Goal: Information Seeking & Learning: Learn about a topic

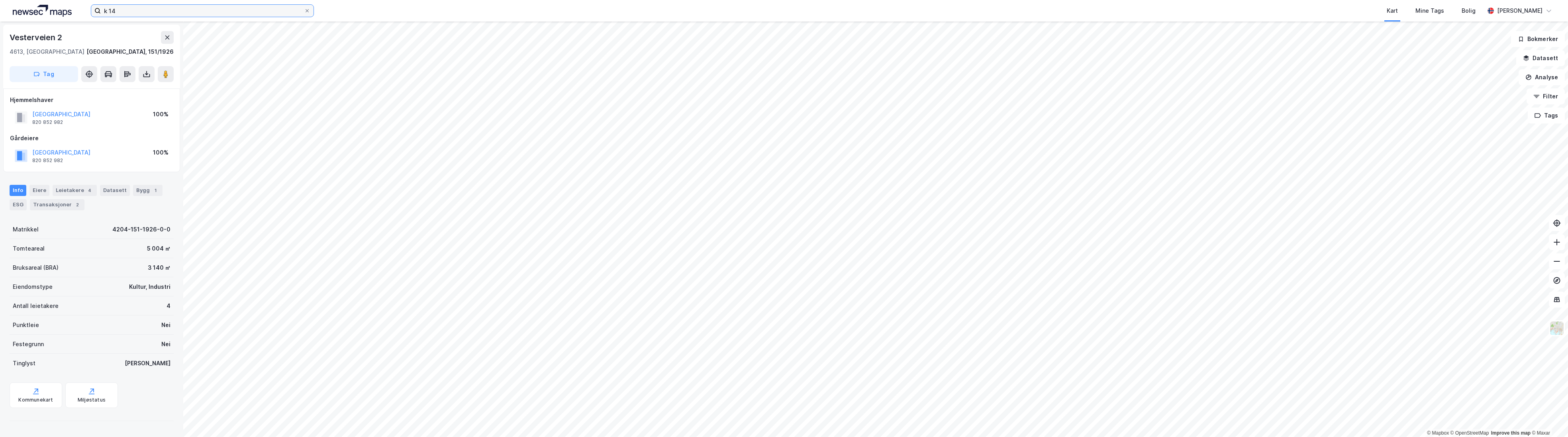
click at [198, 5] on input "k 14" at bounding box center [202, 10] width 203 height 12
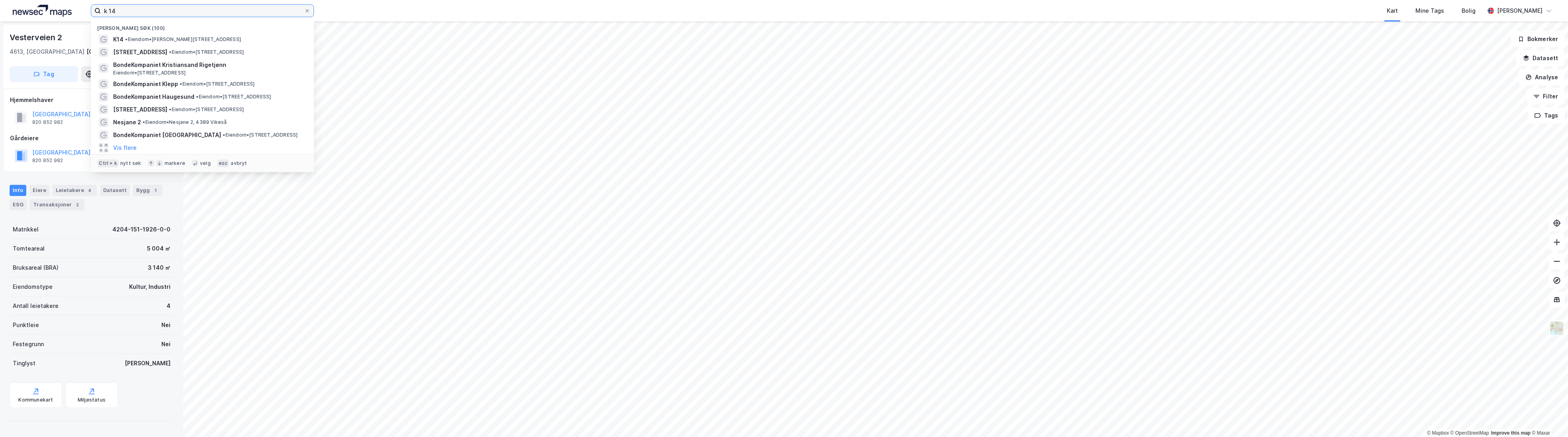
drag, startPoint x: 182, startPoint y: 7, endPoint x: 81, endPoint y: 7, distance: 101.0
click at [81, 7] on div "k 14 Nylige søk (100) K14 • Eiendom • Henrik Wergelands gate 28, 4612 Kristians…" at bounding box center [784, 11] width 1568 height 22
paste input "[STREET_ADDRESS]"
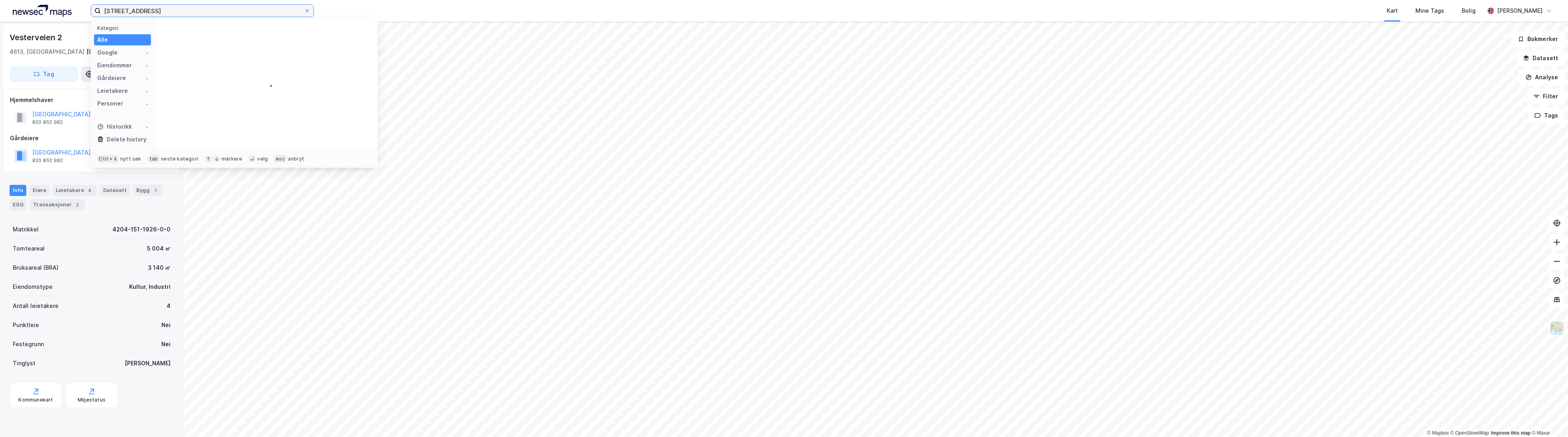
type input "[STREET_ADDRESS]"
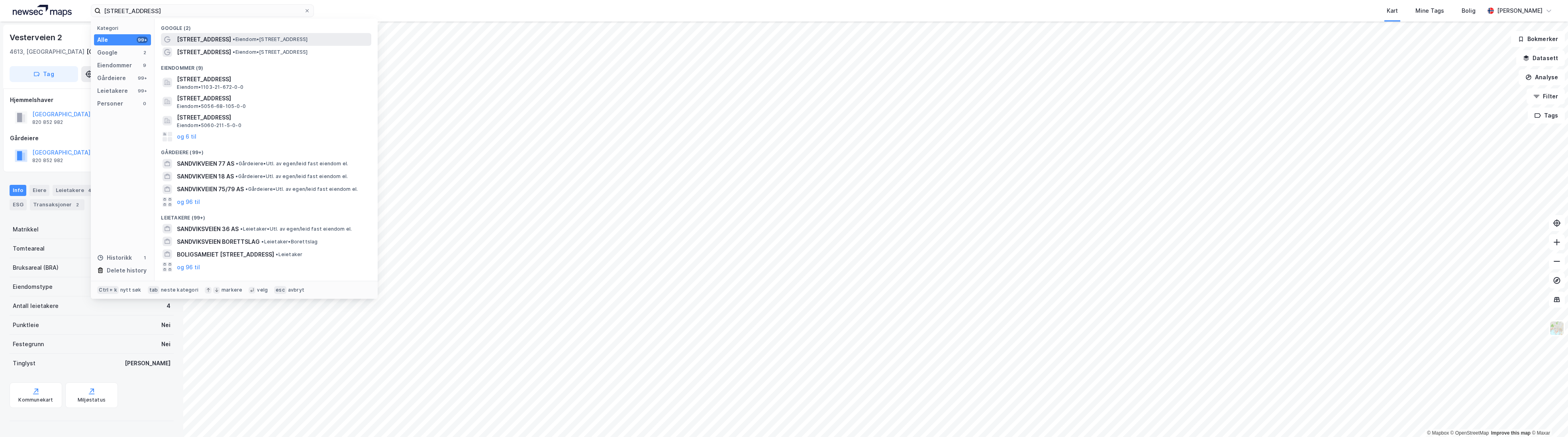
click at [187, 44] on span "[STREET_ADDRESS]" at bounding box center [204, 39] width 54 height 10
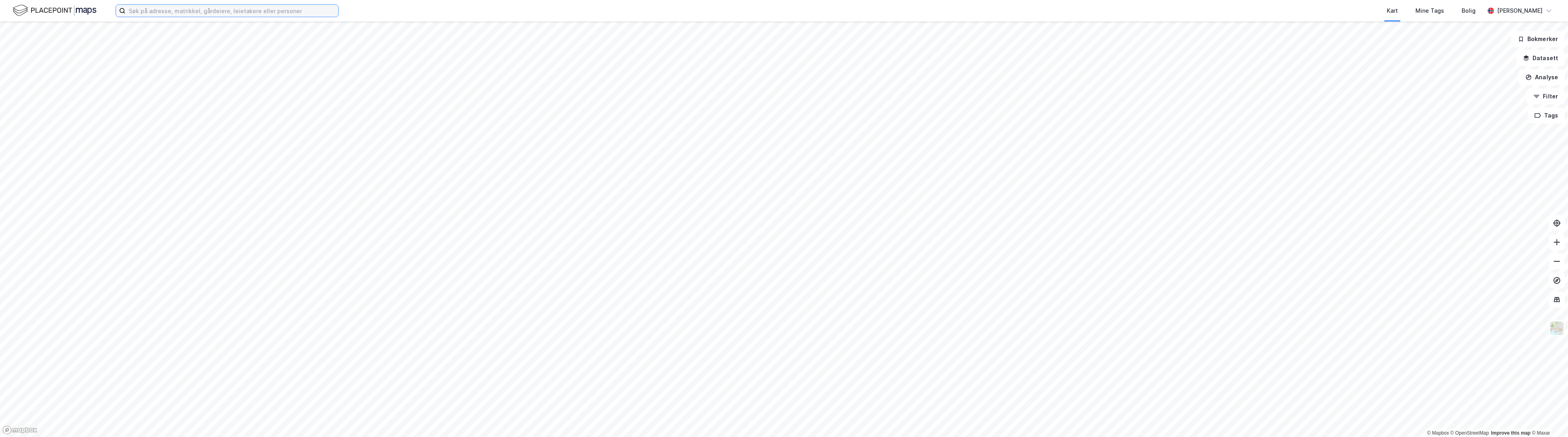
click at [193, 10] on input at bounding box center [232, 10] width 212 height 12
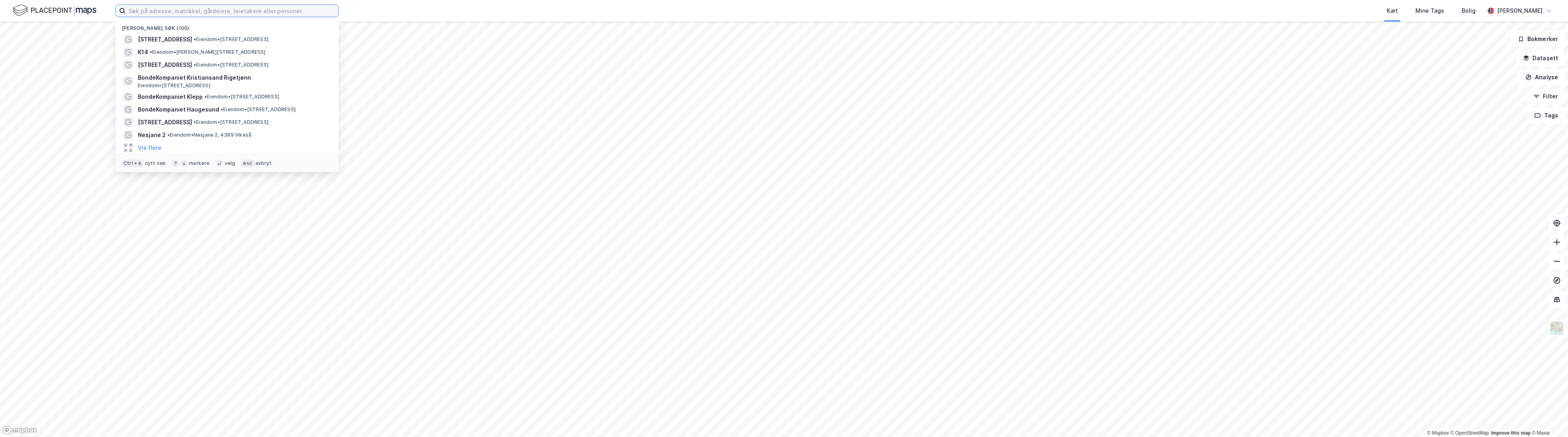
paste input "[STREET_ADDRESS]"
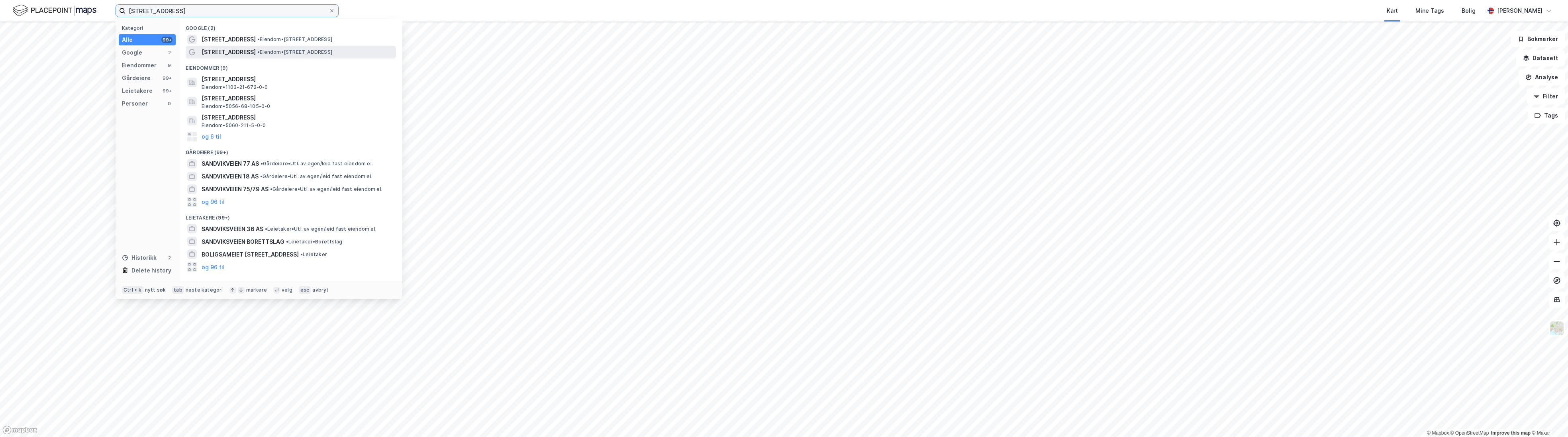
type input "[STREET_ADDRESS]"
click at [232, 49] on span "[STREET_ADDRESS]" at bounding box center [229, 52] width 54 height 10
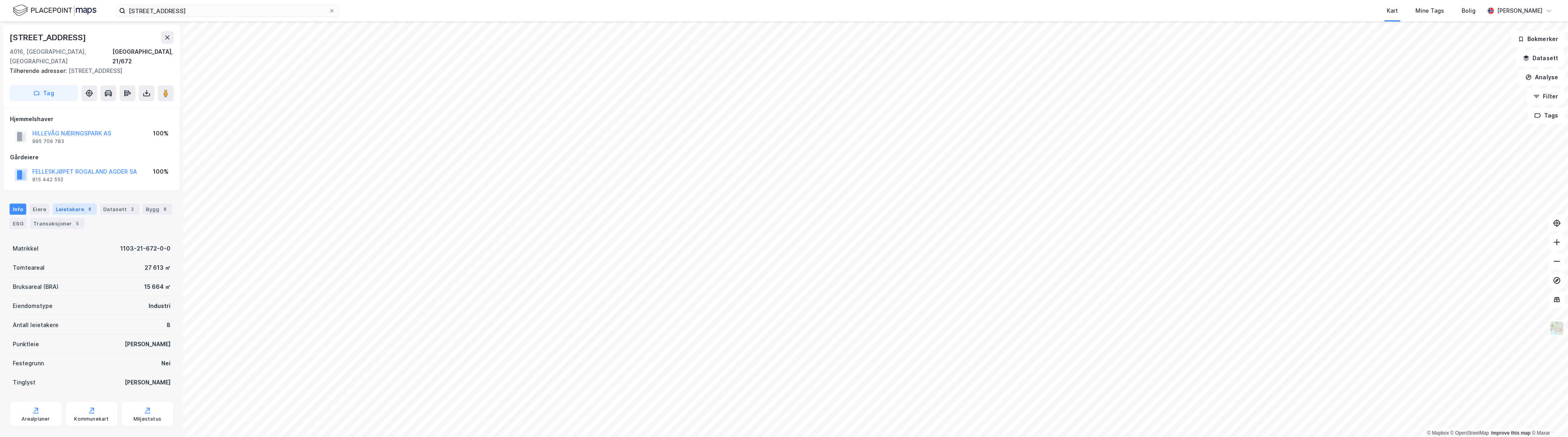
click at [78, 204] on div "Leietakere 8" at bounding box center [74, 209] width 44 height 11
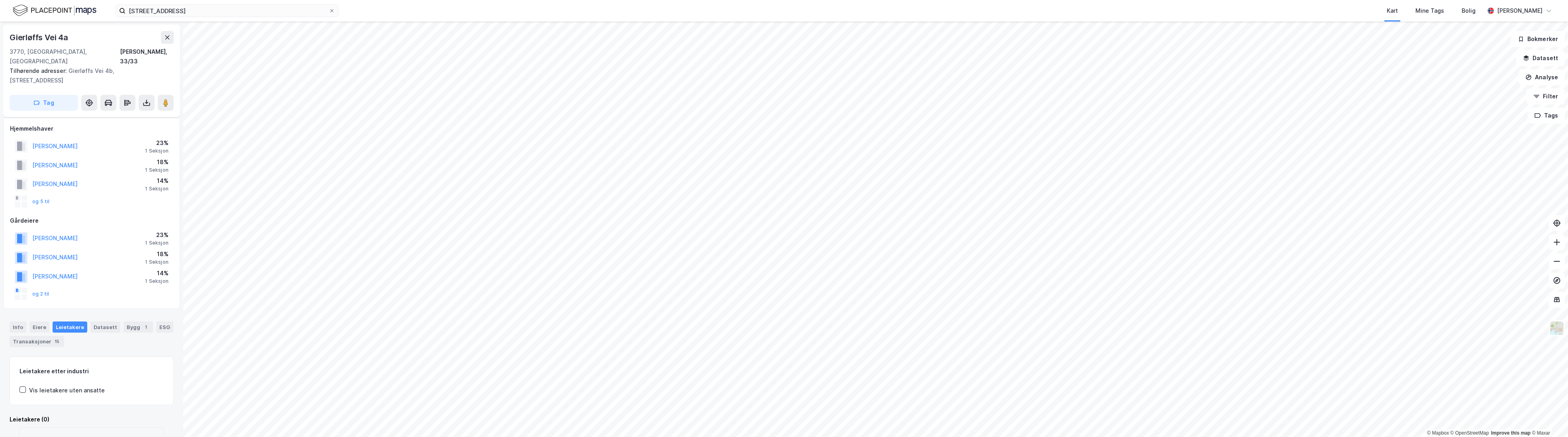
scroll to position [4, 0]
click at [29, 319] on div "Eiere" at bounding box center [39, 324] width 20 height 11
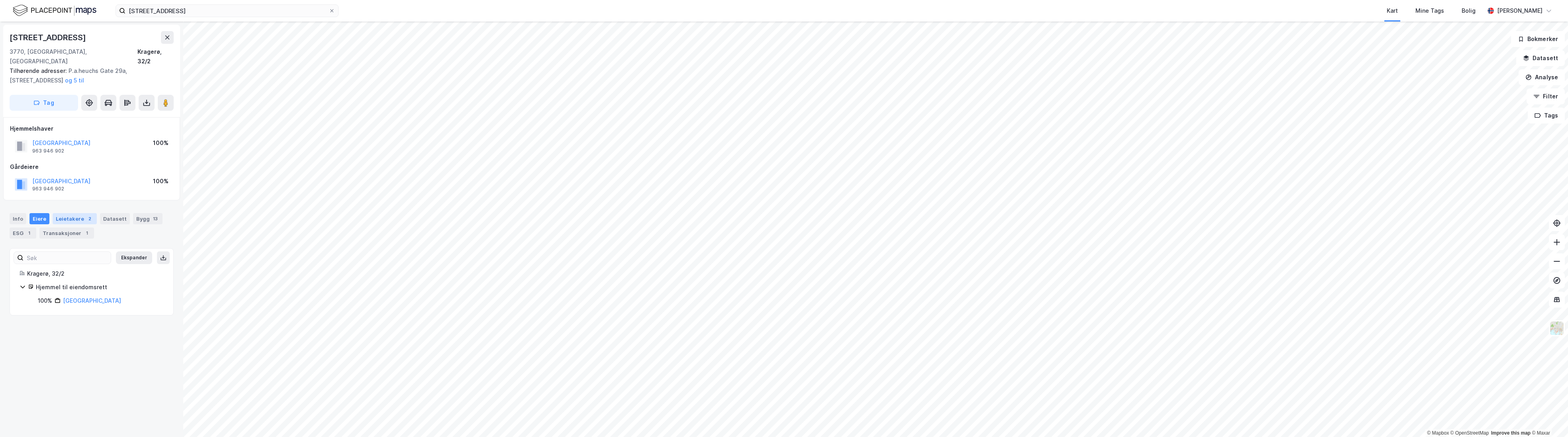
click at [74, 214] on div "Leietakere 2" at bounding box center [74, 219] width 44 height 11
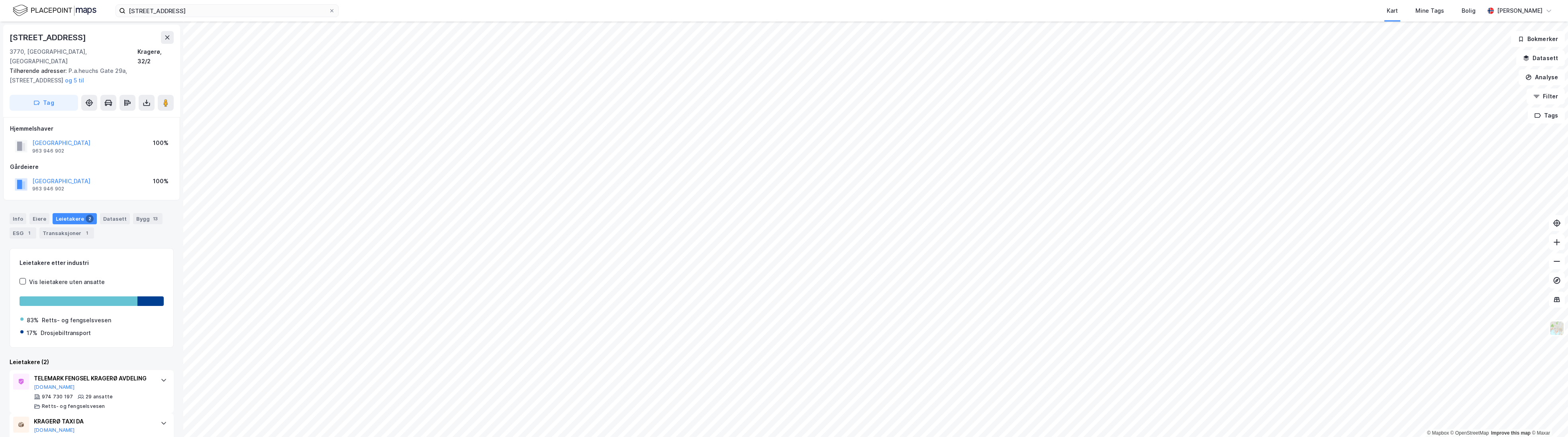
click at [1146, 437] on html "[STREET_ADDRESS] Kart Mine Tags Bolig [PERSON_NAME] © Mapbox © OpenStreetMap Im…" at bounding box center [784, 218] width 1568 height 437
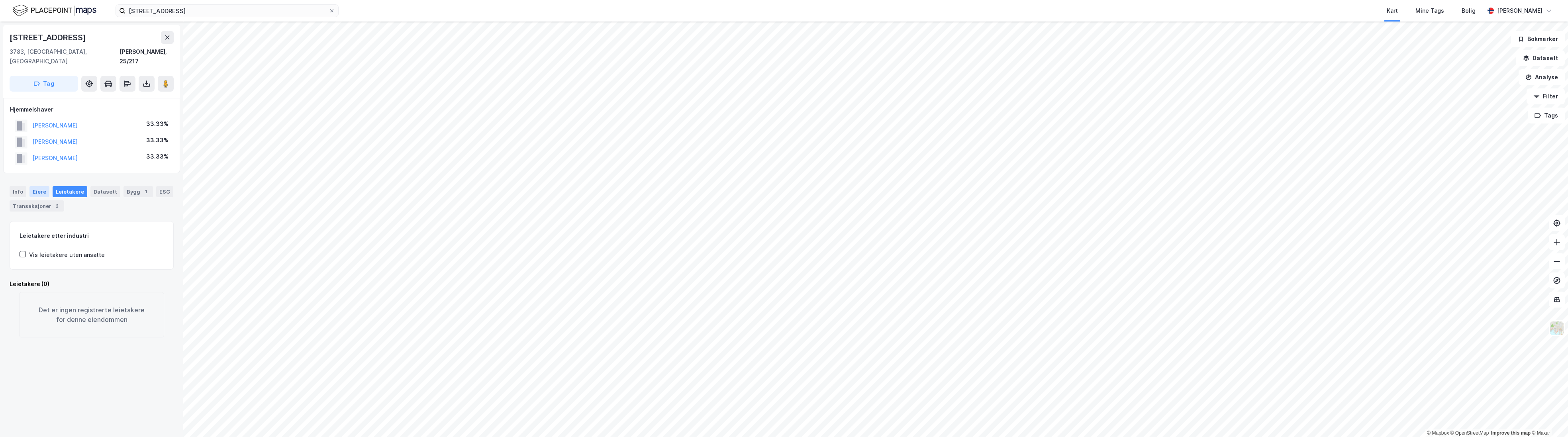
click at [41, 186] on div "Eiere" at bounding box center [39, 192] width 20 height 11
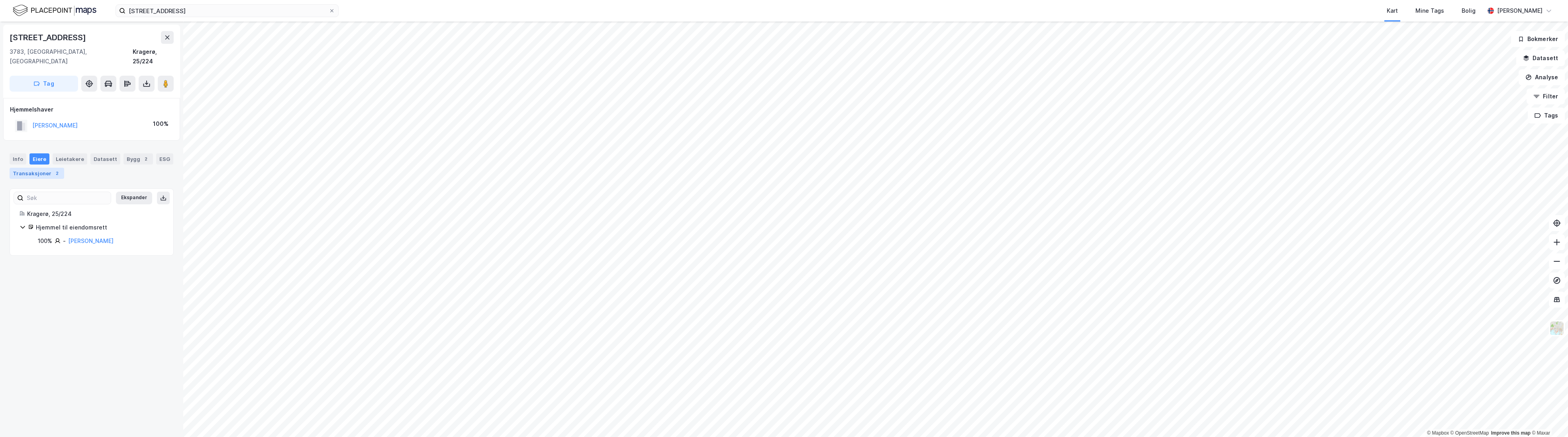
click at [33, 168] on div "Transaksjoner 2" at bounding box center [37, 174] width 54 height 11
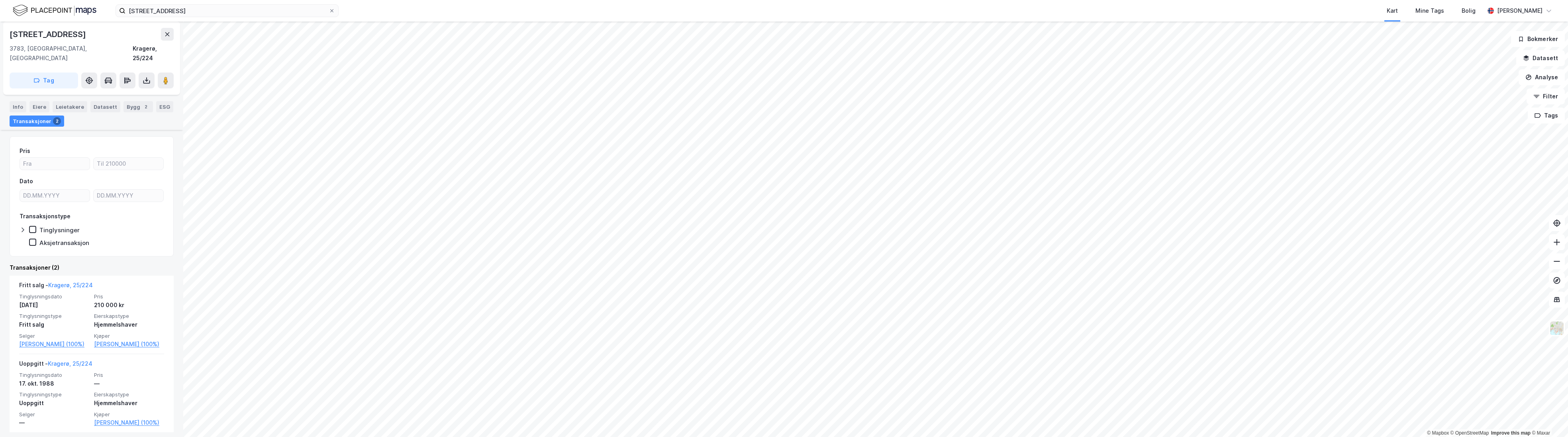
scroll to position [57, 0]
